Goal: Task Accomplishment & Management: Use online tool/utility

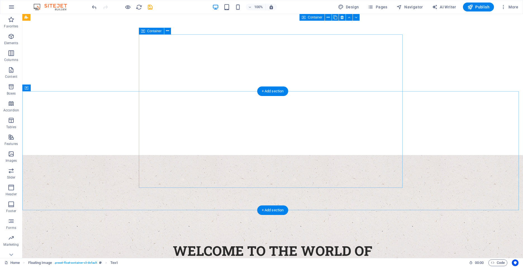
scroll to position [56, 0]
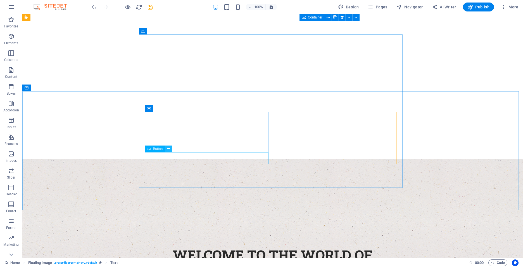
click at [168, 149] on icon at bounding box center [168, 149] width 3 height 6
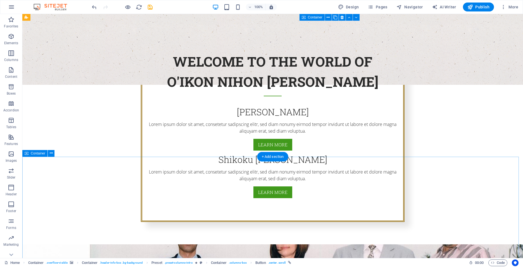
scroll to position [196, 0]
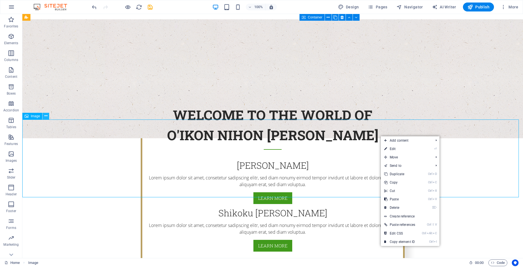
click at [47, 117] on icon at bounding box center [45, 116] width 3 height 6
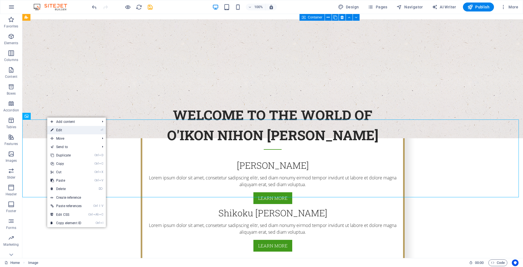
click at [58, 130] on link "⏎ Edit" at bounding box center [66, 130] width 38 height 8
select select "px"
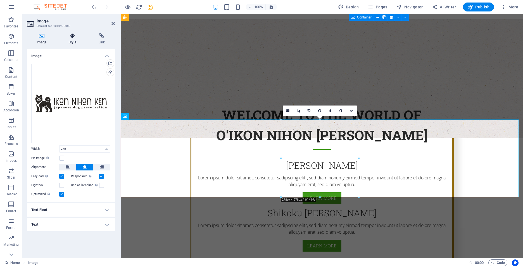
click at [76, 41] on h4 "Style" at bounding box center [74, 39] width 30 height 12
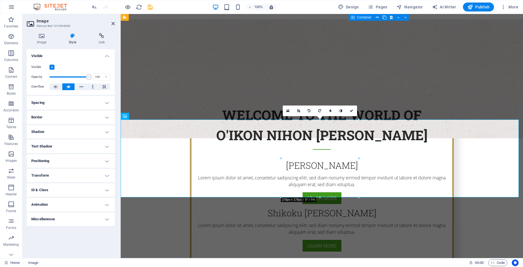
click at [109, 131] on h4 "Shadow" at bounding box center [71, 131] width 88 height 13
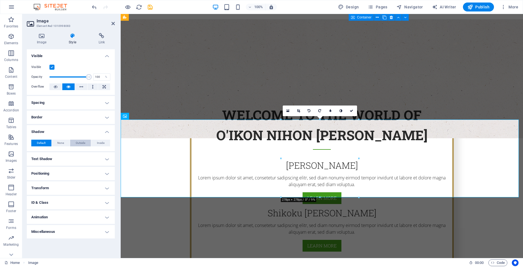
click at [81, 144] on span "Outside" at bounding box center [81, 143] width 10 height 7
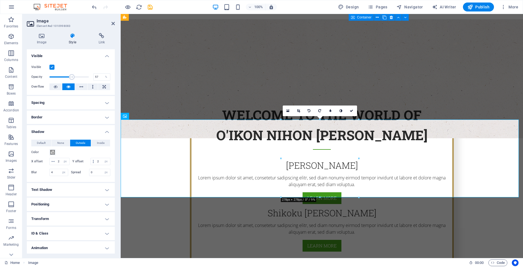
drag, startPoint x: 88, startPoint y: 78, endPoint x: 71, endPoint y: 76, distance: 17.4
click at [71, 76] on span at bounding box center [72, 77] width 6 height 6
drag, startPoint x: 71, startPoint y: 75, endPoint x: 101, endPoint y: 78, distance: 30.3
click at [101, 78] on div "Opacity 100 %" at bounding box center [70, 77] width 79 height 8
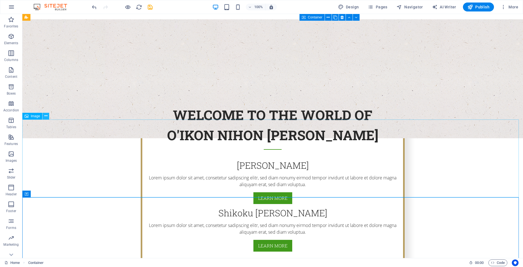
click at [45, 117] on icon at bounding box center [45, 116] width 3 height 6
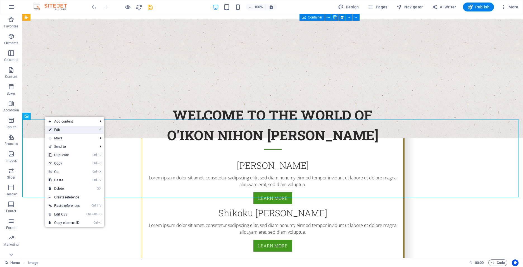
click at [71, 132] on link "⏎ Edit" at bounding box center [64, 130] width 38 height 8
select select "px"
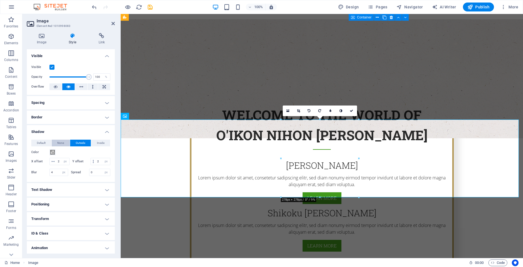
click at [58, 143] on span "None" at bounding box center [60, 143] width 7 height 7
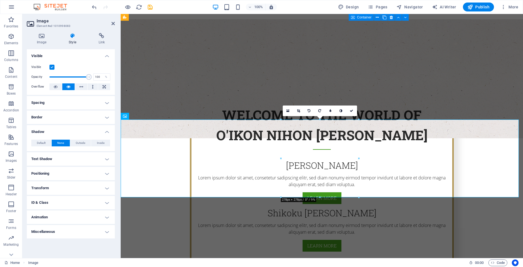
click at [106, 217] on h4 "Animation" at bounding box center [71, 216] width 88 height 13
click at [105, 234] on select "Don't animate Show / Hide Slide up/down Zoom in/out Slide left to right Slide r…" at bounding box center [70, 234] width 79 height 7
select select "move-left-to-right"
click at [31, 231] on select "Don't animate Show / Hide Slide up/down Zoom in/out Slide left to right Slide r…" at bounding box center [70, 234] width 79 height 7
select select "scroll"
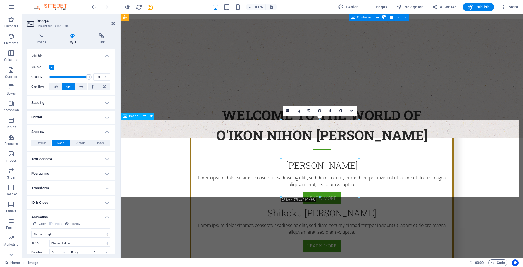
click at [108, 234] on select "Don't animate Show / Hide Slide up/down Zoom in/out Slide left to right Slide r…" at bounding box center [70, 234] width 79 height 7
select select "overlay"
click at [31, 231] on select "Don't animate Show / Hide Slide up/down Zoom in/out Slide left to right Slide r…" at bounding box center [70, 234] width 79 height 7
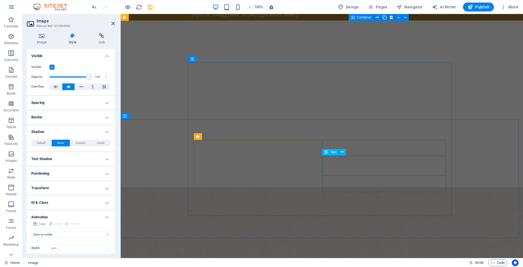
scroll to position [168, 0]
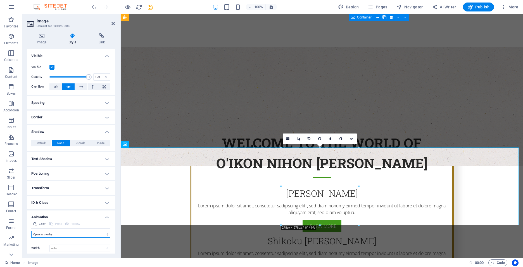
click at [105, 235] on select "Don't animate Show / Hide Slide up/down Zoom in/out Slide left to right Slide r…" at bounding box center [70, 234] width 79 height 7
click at [351, 141] on link at bounding box center [352, 138] width 11 height 11
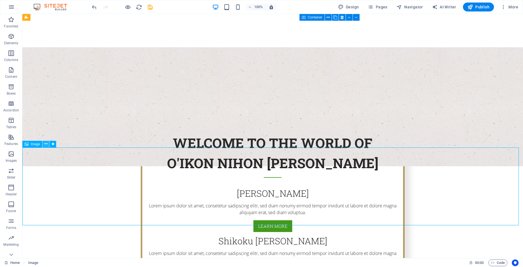
click at [45, 144] on icon at bounding box center [45, 144] width 3 height 6
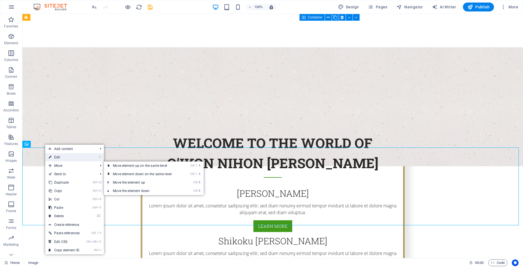
click at [56, 158] on link "⏎ Edit" at bounding box center [64, 157] width 38 height 8
select select "overlay"
select select "scroll"
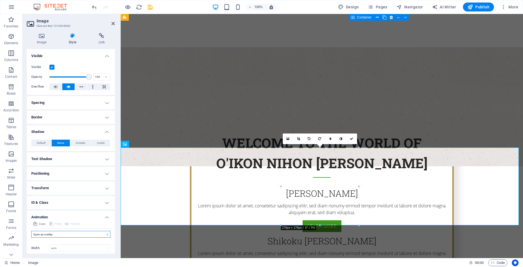
click at [106, 234] on select "Don't animate Show / Hide Slide up/down Zoom in/out Slide left to right Slide r…" at bounding box center [70, 234] width 79 height 7
click at [31, 231] on select "Don't animate Show / Hide Slide up/down Zoom in/out Slide left to right Slide r…" at bounding box center [70, 234] width 79 height 7
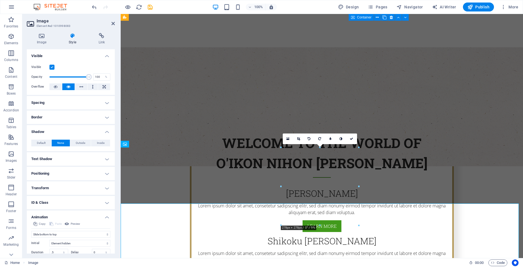
click at [429, 260] on div "Home Image" at bounding box center [234, 262] width 460 height 7
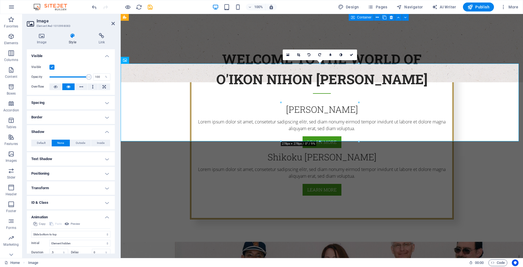
scroll to position [42, 0]
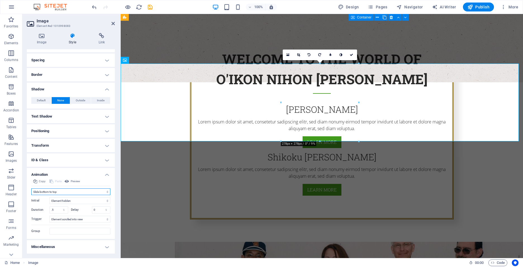
click at [107, 192] on select "Don't animate Show / Hide Slide up/down Zoom in/out Slide left to right Slide r…" at bounding box center [70, 191] width 79 height 7
click at [31, 195] on select "Don't animate Show / Hide Slide up/down Zoom in/out Slide left to right Slide r…" at bounding box center [70, 191] width 79 height 7
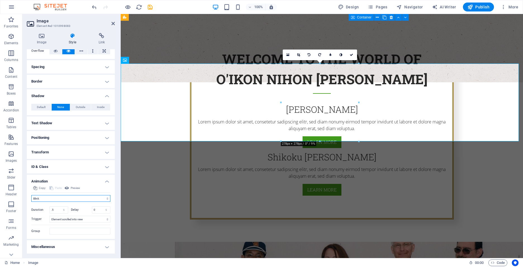
scroll to position [36, 0]
click at [105, 199] on select "Don't animate Show / Hide Slide up/down Zoom in/out Slide left to right Slide r…" at bounding box center [70, 198] width 79 height 7
select select "pulse"
click at [31, 195] on select "Don't animate Show / Hide Slide up/down Zoom in/out Slide left to right Slide r…" at bounding box center [70, 198] width 79 height 7
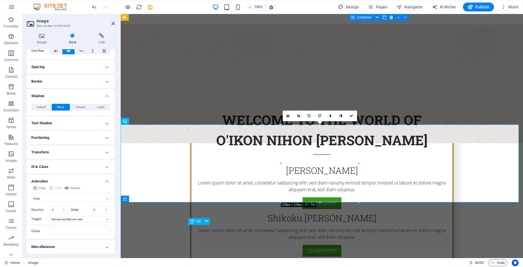
scroll to position [224, 0]
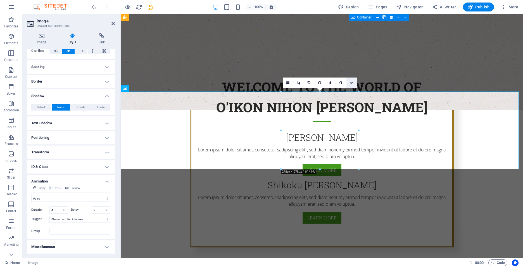
click at [350, 83] on icon at bounding box center [351, 82] width 3 height 3
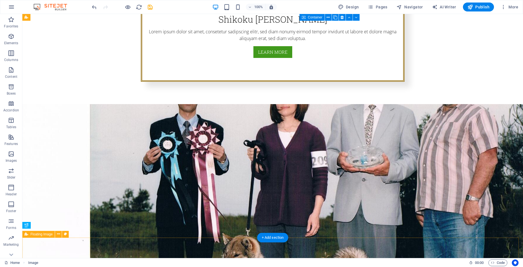
scroll to position [391, 0]
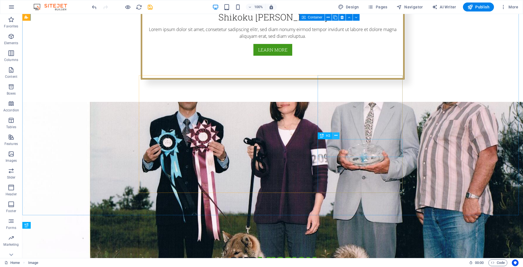
click at [334, 137] on button at bounding box center [336, 135] width 7 height 7
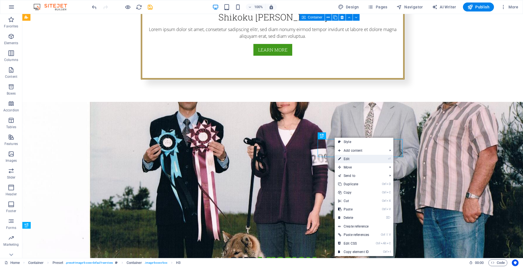
click at [342, 158] on link "⏎ Edit" at bounding box center [354, 159] width 38 height 8
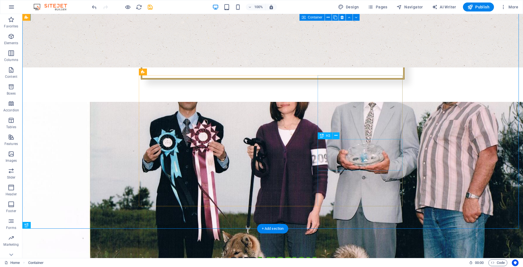
click at [336, 136] on icon at bounding box center [336, 136] width 3 height 6
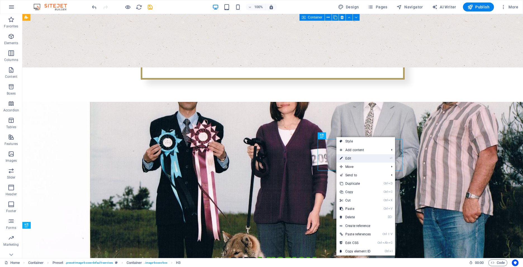
click at [344, 158] on link "⏎ Edit" at bounding box center [356, 158] width 38 height 8
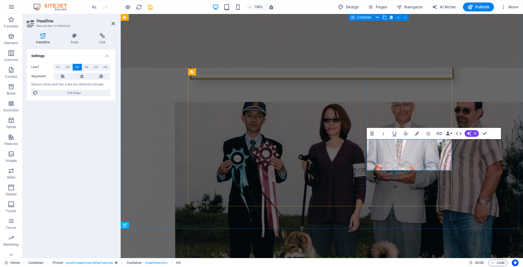
drag, startPoint x: 411, startPoint y: 163, endPoint x: 386, endPoint y: 153, distance: 26.7
click at [473, 135] on button "AI" at bounding box center [472, 133] width 14 height 7
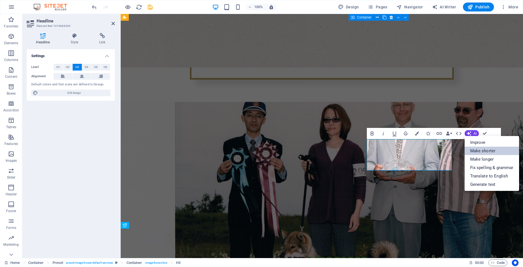
click at [471, 152] on link "Make shorter" at bounding box center [492, 150] width 55 height 8
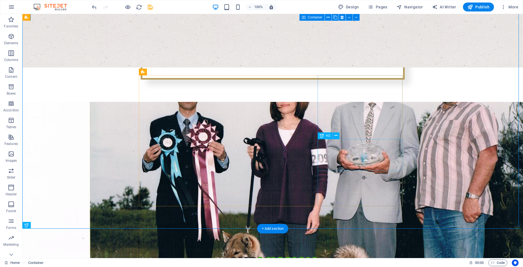
click at [335, 136] on icon at bounding box center [336, 136] width 3 height 6
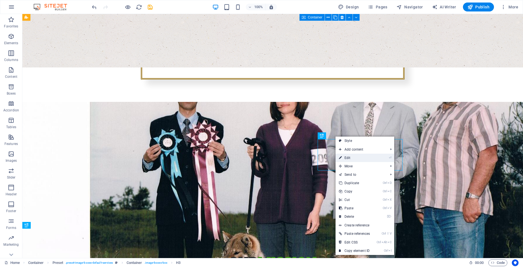
click at [342, 161] on link "⏎ Edit" at bounding box center [355, 157] width 38 height 8
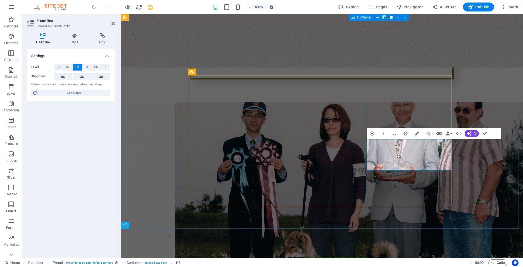
click at [63, 95] on span "Edit design" at bounding box center [74, 92] width 69 height 7
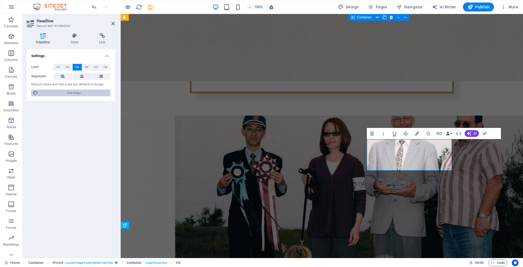
select select "px"
select select "300"
select select "px"
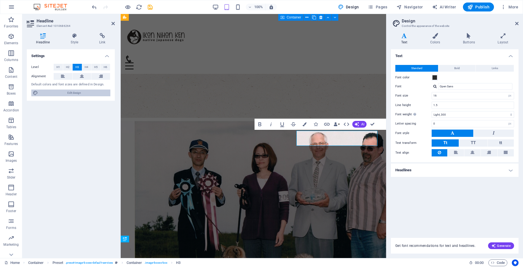
scroll to position [377, 0]
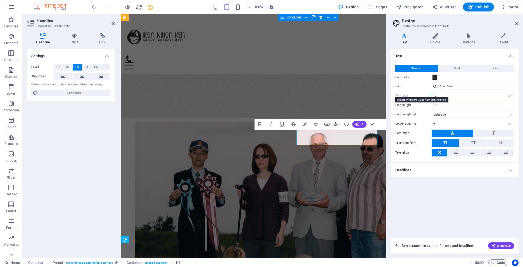
drag, startPoint x: 436, startPoint y: 94, endPoint x: 429, endPoint y: 95, distance: 7.6
click at [429, 95] on div "Font size 16 rem px" at bounding box center [455, 95] width 119 height 7
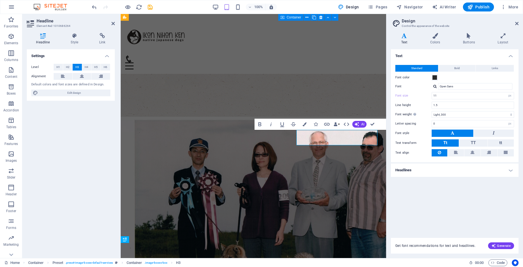
click at [464, 197] on div "Text Standard Bold Links Font color Font Open Sans Font size 11 rem px Line hei…" at bounding box center [455, 140] width 128 height 182
click at [442, 259] on div "Home Container Preset . preset-image-boxes-default-services Container . image-b…" at bounding box center [261, 262] width 523 height 9
click at [443, 231] on div "Get font recommendations for text and headlines. Generate" at bounding box center [455, 242] width 128 height 22
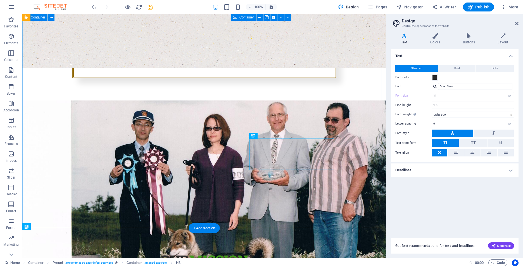
scroll to position [391, 0]
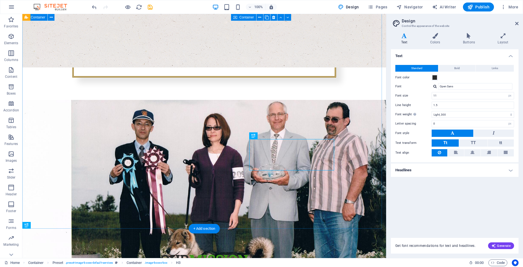
drag, startPoint x: 316, startPoint y: 166, endPoint x: 218, endPoint y: 166, distance: 98.1
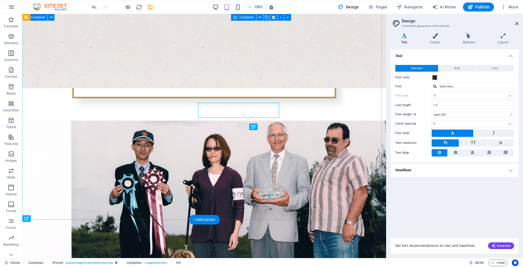
scroll to position [400, 0]
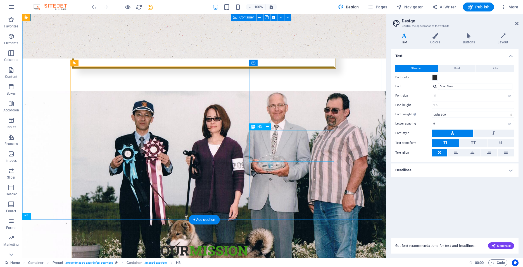
click at [268, 127] on icon at bounding box center [267, 127] width 3 height 6
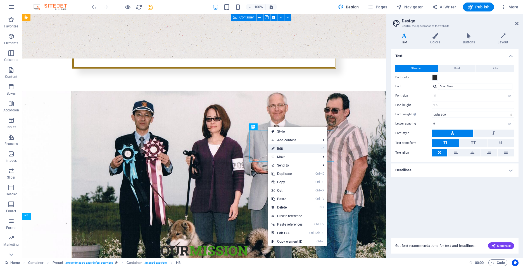
click at [281, 148] on link "⏎ Edit" at bounding box center [287, 148] width 38 height 8
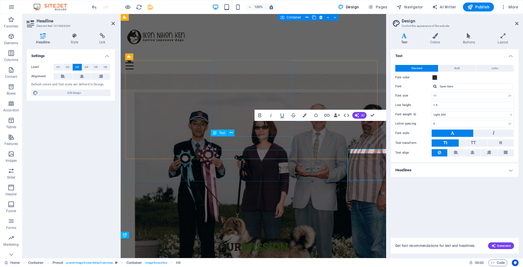
scroll to position [380, 0]
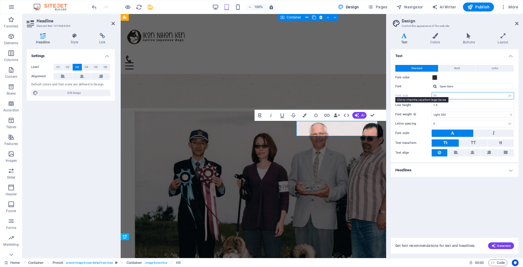
drag, startPoint x: 443, startPoint y: 95, endPoint x: 426, endPoint y: 96, distance: 17.4
click at [426, 96] on div "Font size 11 rem px" at bounding box center [455, 95] width 119 height 7
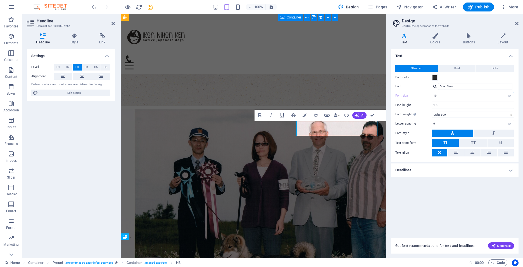
type input "10"
click at [469, 221] on div "Text Standard Bold Links Font color Font Open Sans Font size 10 rem px Line hei…" at bounding box center [455, 140] width 128 height 182
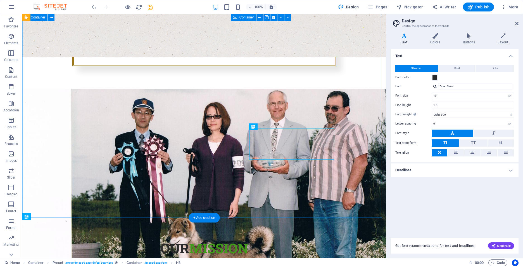
scroll to position [400, 0]
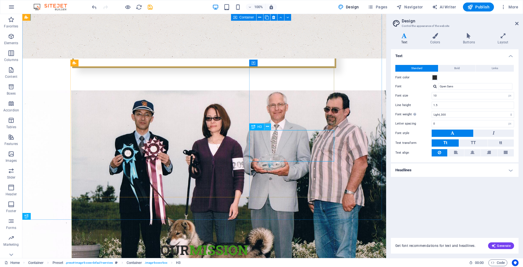
click at [269, 128] on icon at bounding box center [267, 127] width 3 height 6
click at [266, 128] on icon at bounding box center [267, 127] width 3 height 6
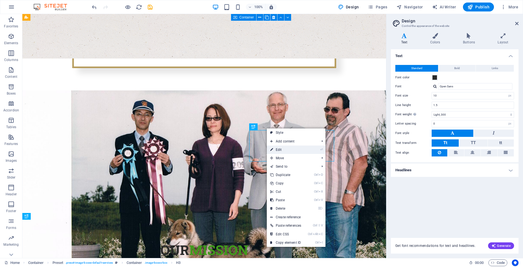
click at [284, 150] on link "⏎ Edit" at bounding box center [286, 149] width 38 height 8
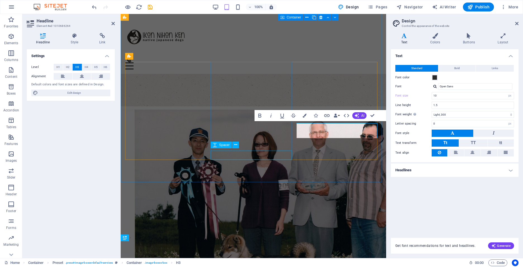
scroll to position [379, 0]
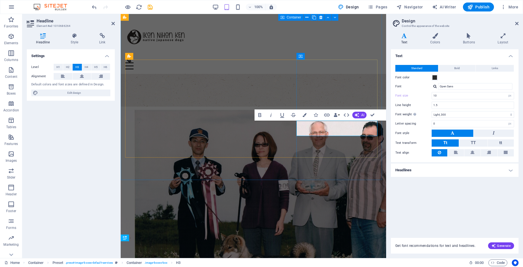
click at [363, 114] on span "AI" at bounding box center [362, 114] width 3 height 3
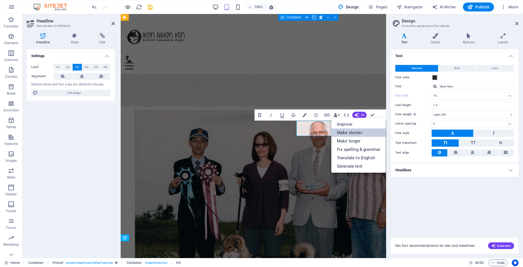
click at [351, 132] on link "Make shorter" at bounding box center [359, 132] width 55 height 8
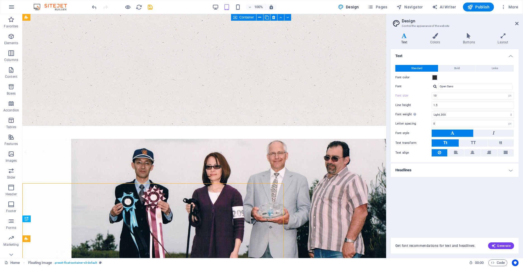
click at [443, 230] on div "Text Standard Bold Links Font color Font Open Sans Font size 10 rem px Line hei…" at bounding box center [455, 140] width 128 height 182
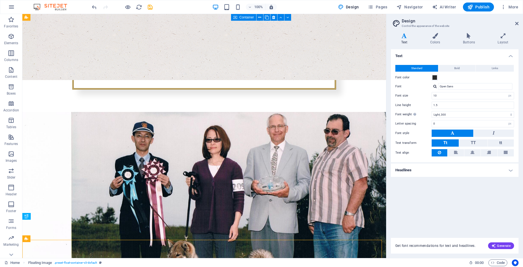
scroll to position [400, 0]
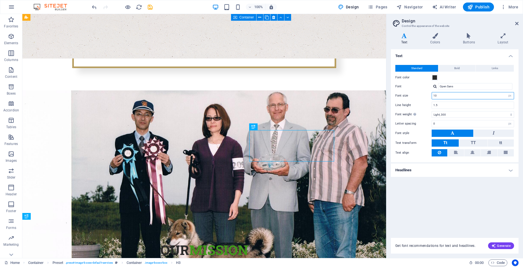
drag, startPoint x: 451, startPoint y: 97, endPoint x: 415, endPoint y: 93, distance: 36.0
click at [418, 93] on div "Font size 10 rem px" at bounding box center [455, 95] width 119 height 7
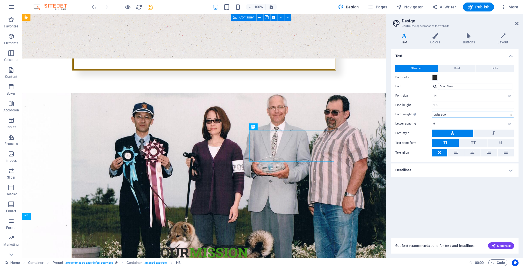
click at [472, 116] on select "Thin, 100 Extra-light, 200 Light, 300 Regular, 400 Medium, 500 Semi-bold, 600 B…" at bounding box center [473, 114] width 82 height 7
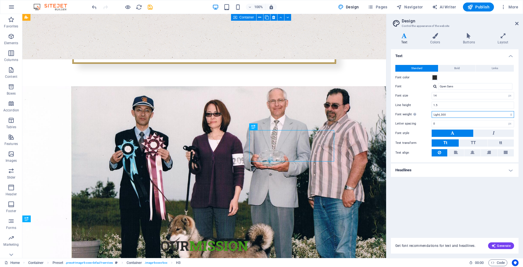
scroll to position [397, 0]
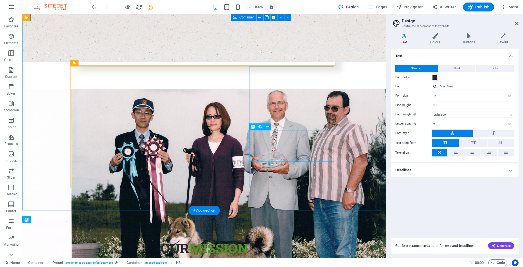
drag, startPoint x: 318, startPoint y: 155, endPoint x: 313, endPoint y: 156, distance: 4.8
drag, startPoint x: 313, startPoint y: 156, endPoint x: 281, endPoint y: 151, distance: 32.2
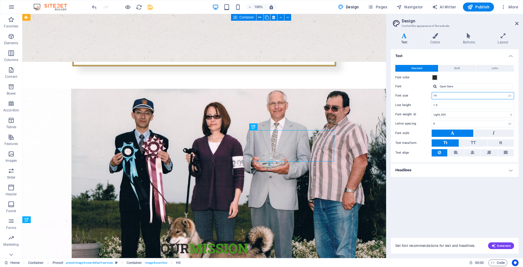
drag, startPoint x: 440, startPoint y: 93, endPoint x: 416, endPoint y: 89, distance: 24.6
click at [416, 89] on div "Standard Bold Links Font color Font Open Sans Font size 14 rem px Line height 1…" at bounding box center [455, 110] width 130 height 103
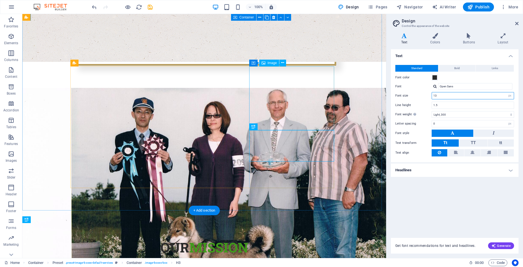
type input "13"
drag, startPoint x: 271, startPoint y: 126, endPoint x: 270, endPoint y: 135, distance: 9.3
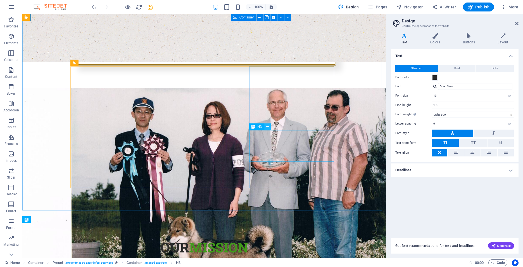
click at [265, 127] on button at bounding box center [267, 126] width 7 height 7
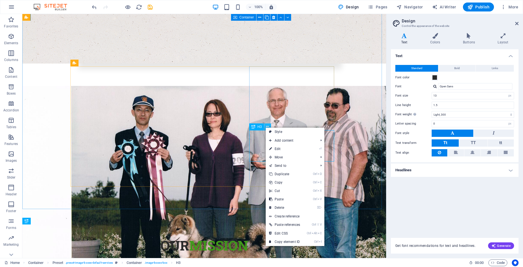
scroll to position [395, 0]
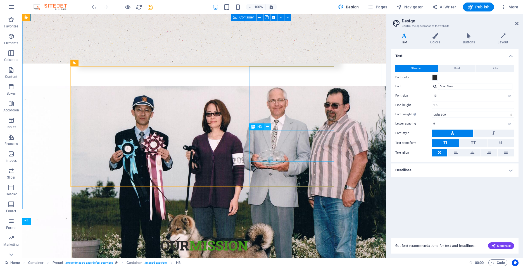
click at [267, 127] on icon at bounding box center [267, 127] width 3 height 6
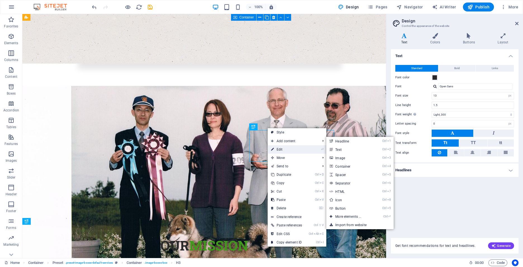
click at [283, 149] on link "⏎ Edit" at bounding box center [287, 149] width 38 height 8
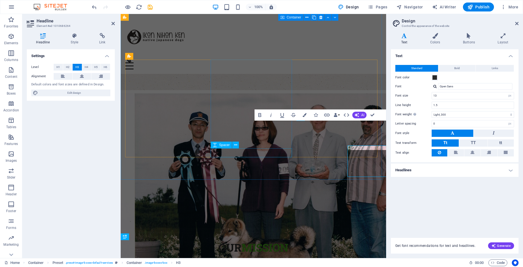
scroll to position [379, 0]
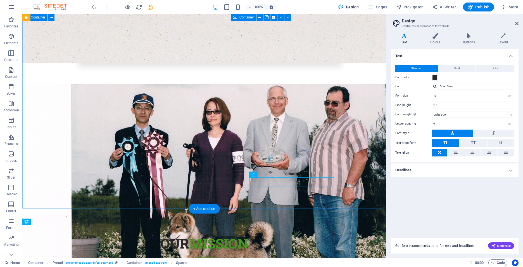
scroll to position [395, 0]
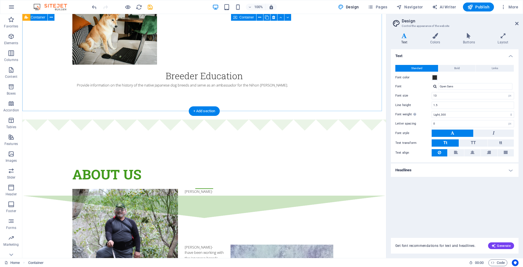
scroll to position [1116, 0]
